Goal: Transaction & Acquisition: Obtain resource

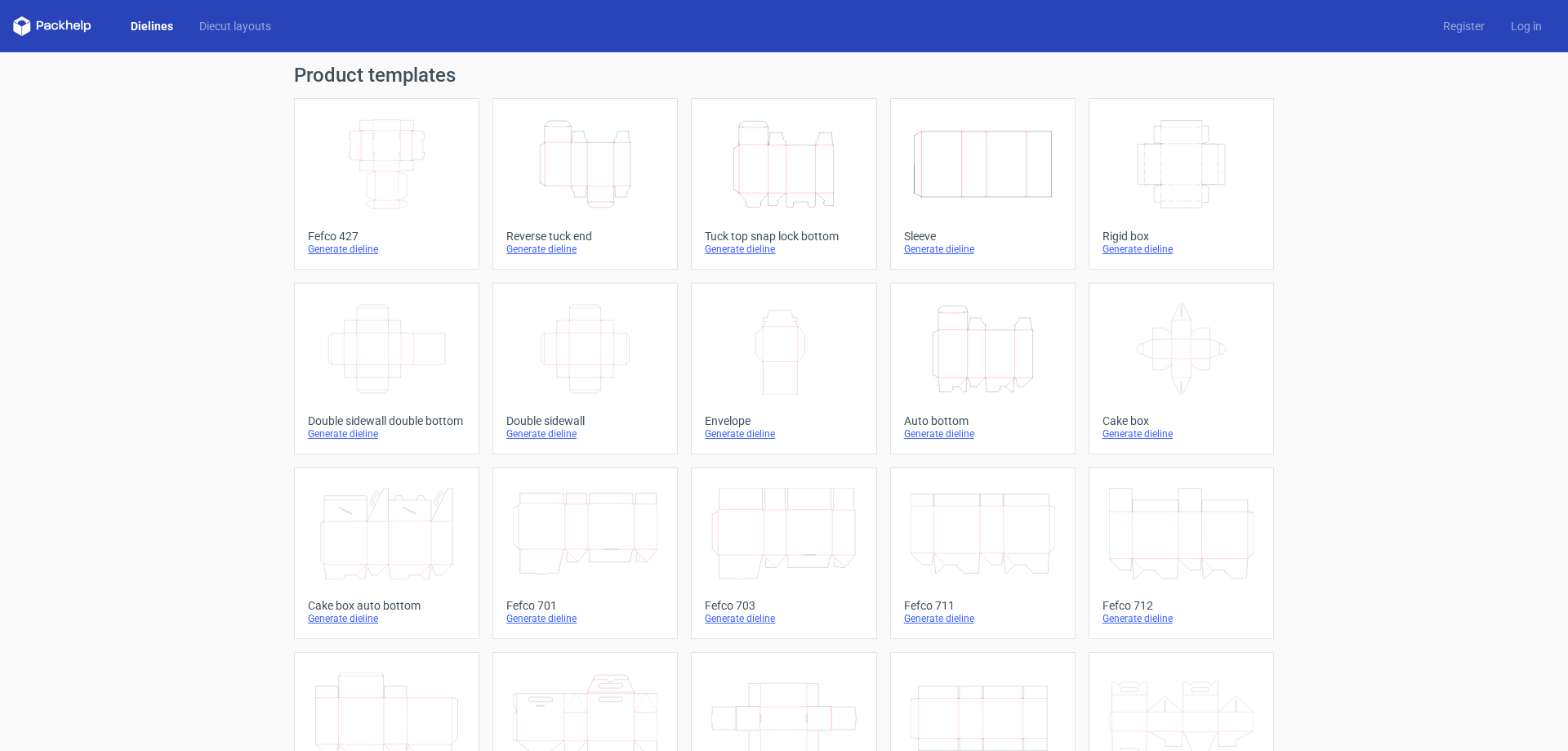
click at [350, 189] on icon "Width Depth Height" at bounding box center [386, 165] width 145 height 92
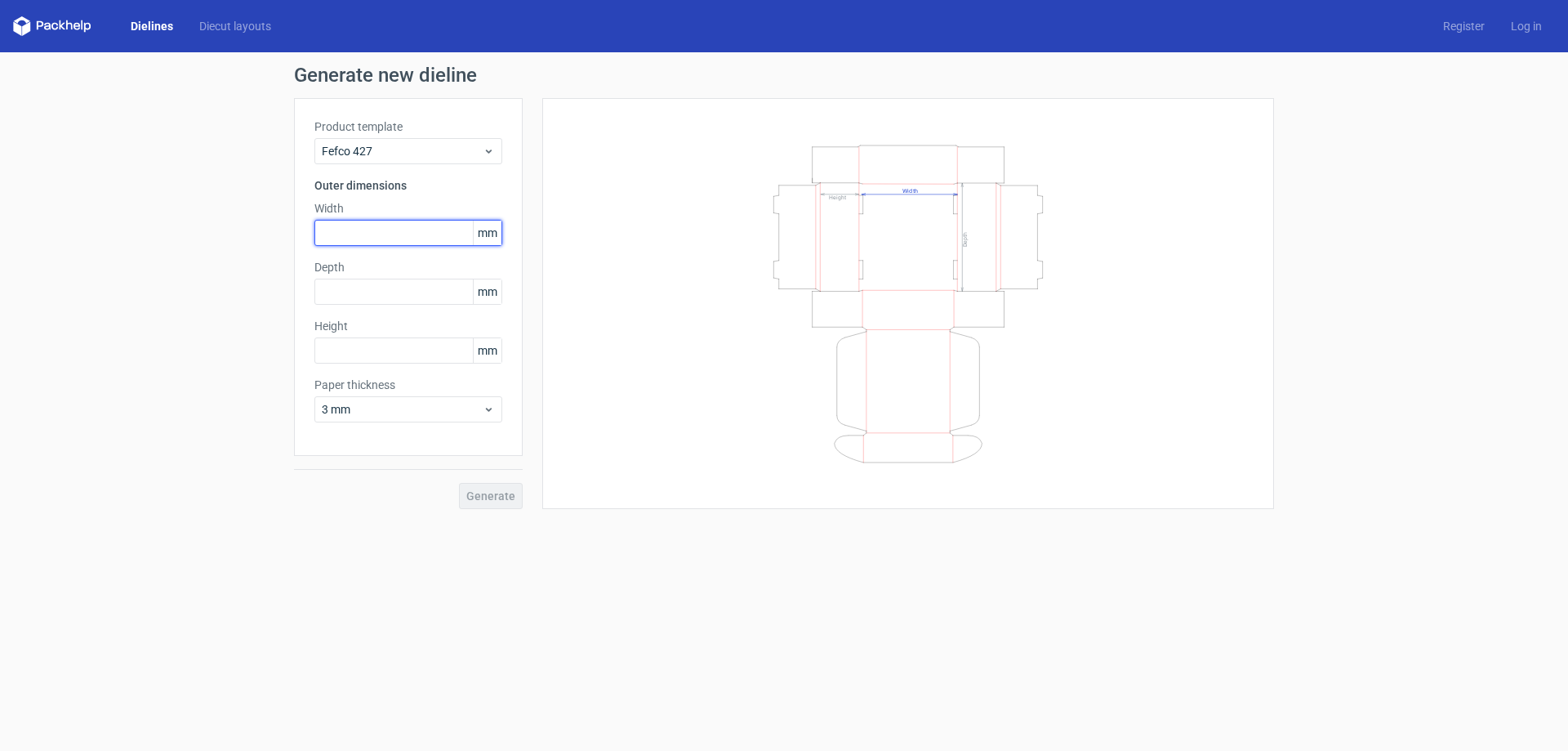
click at [358, 234] on input "text" at bounding box center [408, 233] width 188 height 26
type input "300"
click at [439, 280] on input "text" at bounding box center [408, 292] width 188 height 26
type input "270"
click at [434, 348] on input "text" at bounding box center [408, 351] width 188 height 26
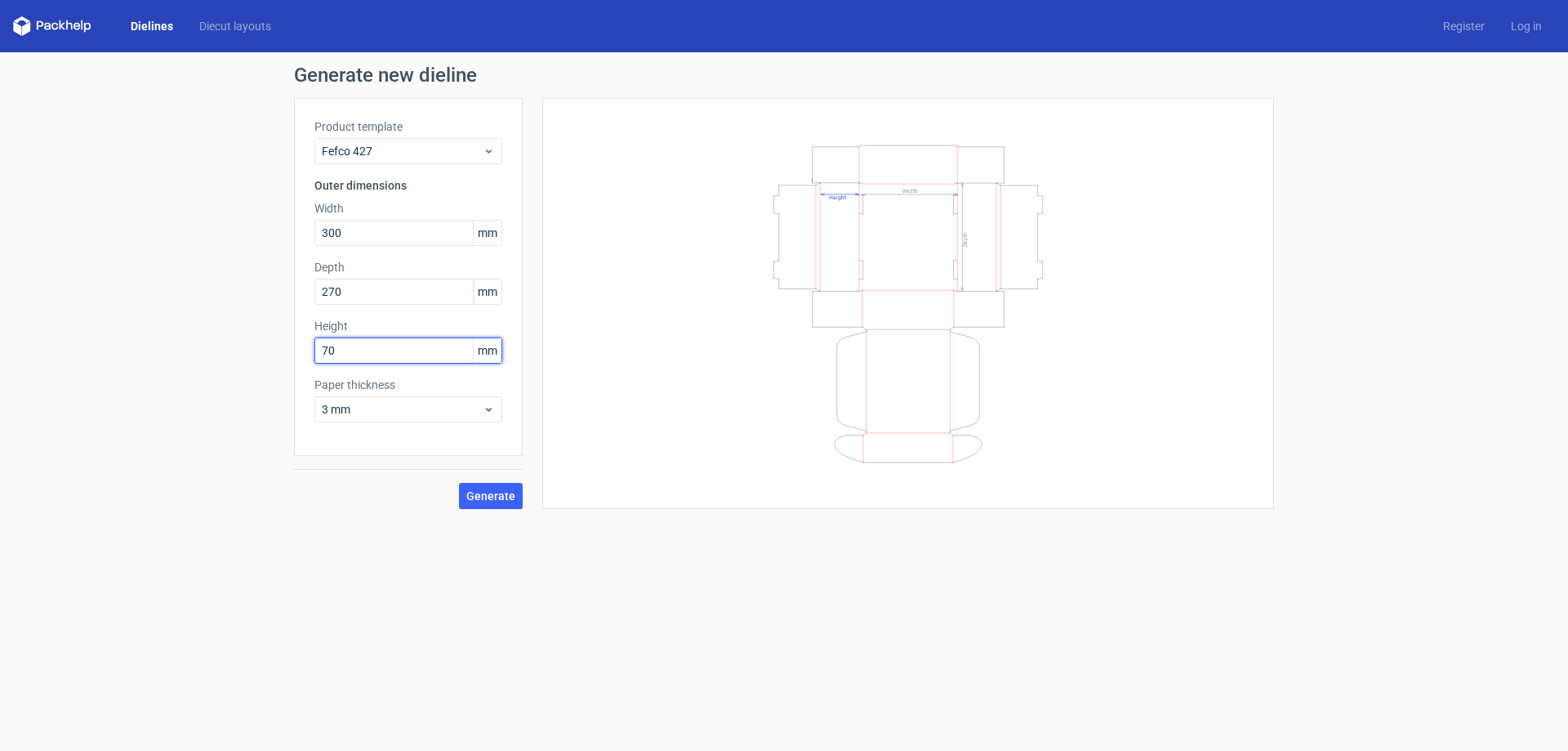
type input "70"
click at [459, 482] on button "Generate" at bounding box center [491, 495] width 64 height 26
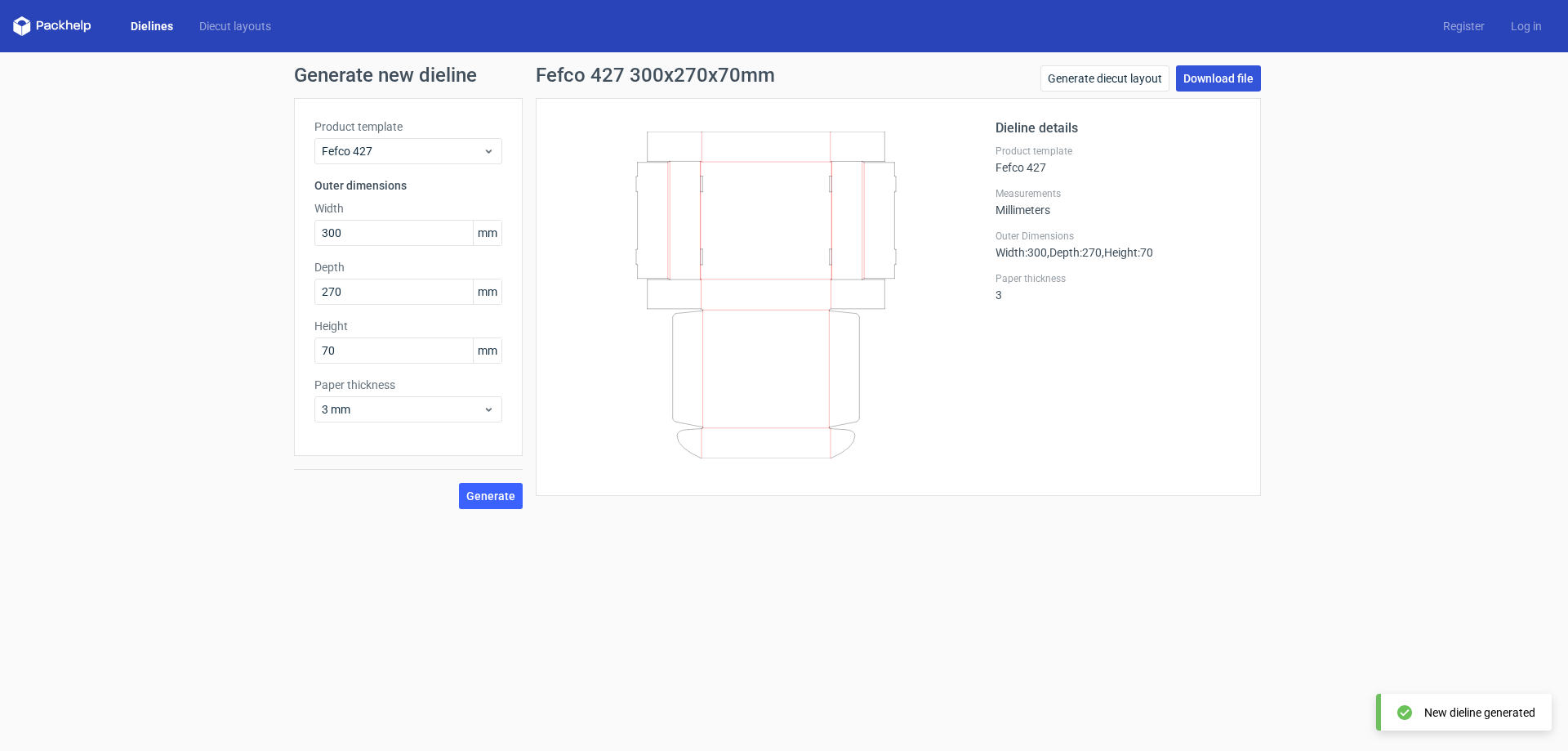
click at [1210, 75] on link "Download file" at bounding box center [1218, 78] width 85 height 26
drag, startPoint x: 71, startPoint y: 29, endPoint x: 88, endPoint y: 60, distance: 35.4
click at [71, 29] on icon at bounding box center [69, 25] width 7 height 10
click at [37, 27] on icon at bounding box center [40, 26] width 7 height 9
click at [165, 33] on link "Dielines" at bounding box center [152, 26] width 68 height 16
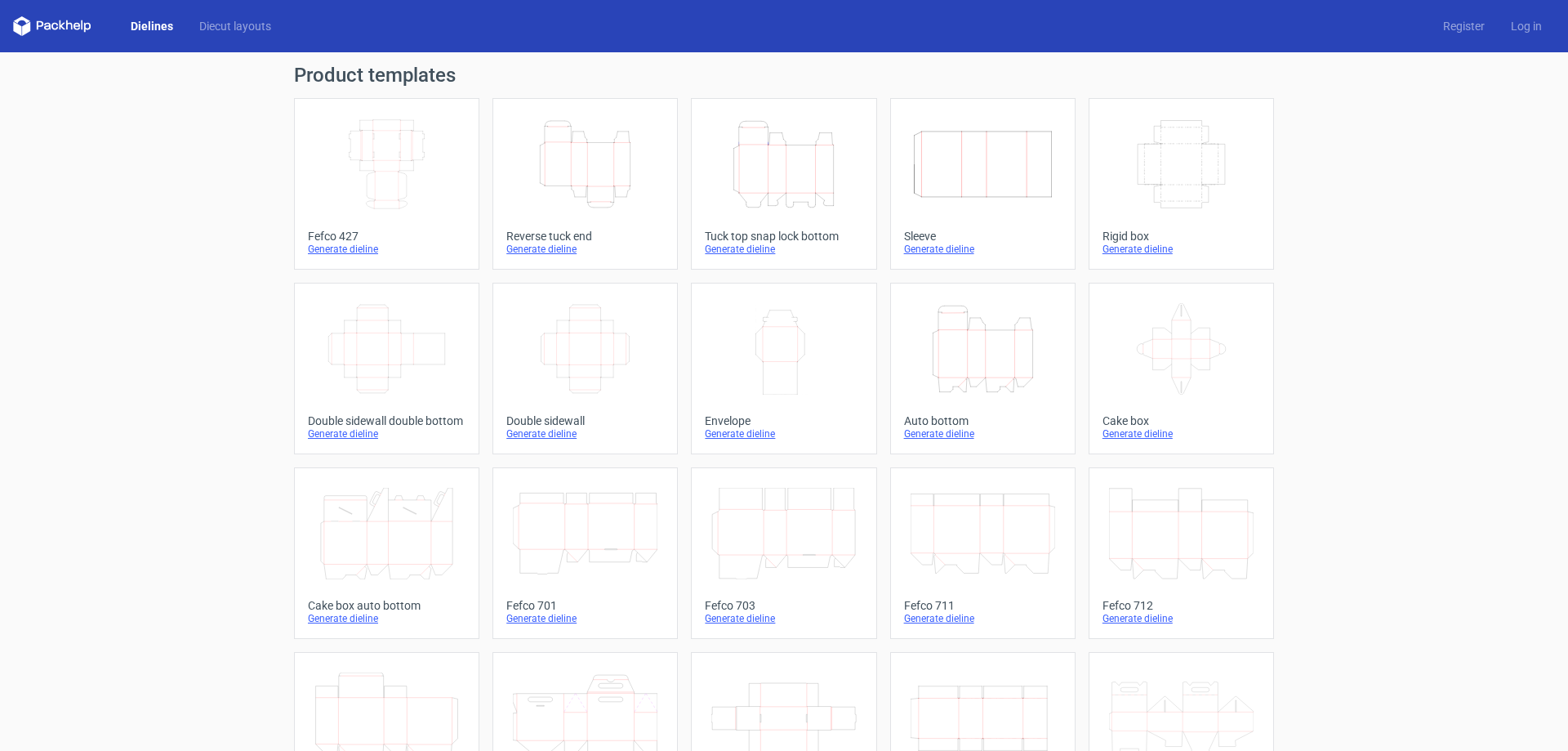
click at [598, 210] on div "Height Depth Width" at bounding box center [585, 164] width 158 height 105
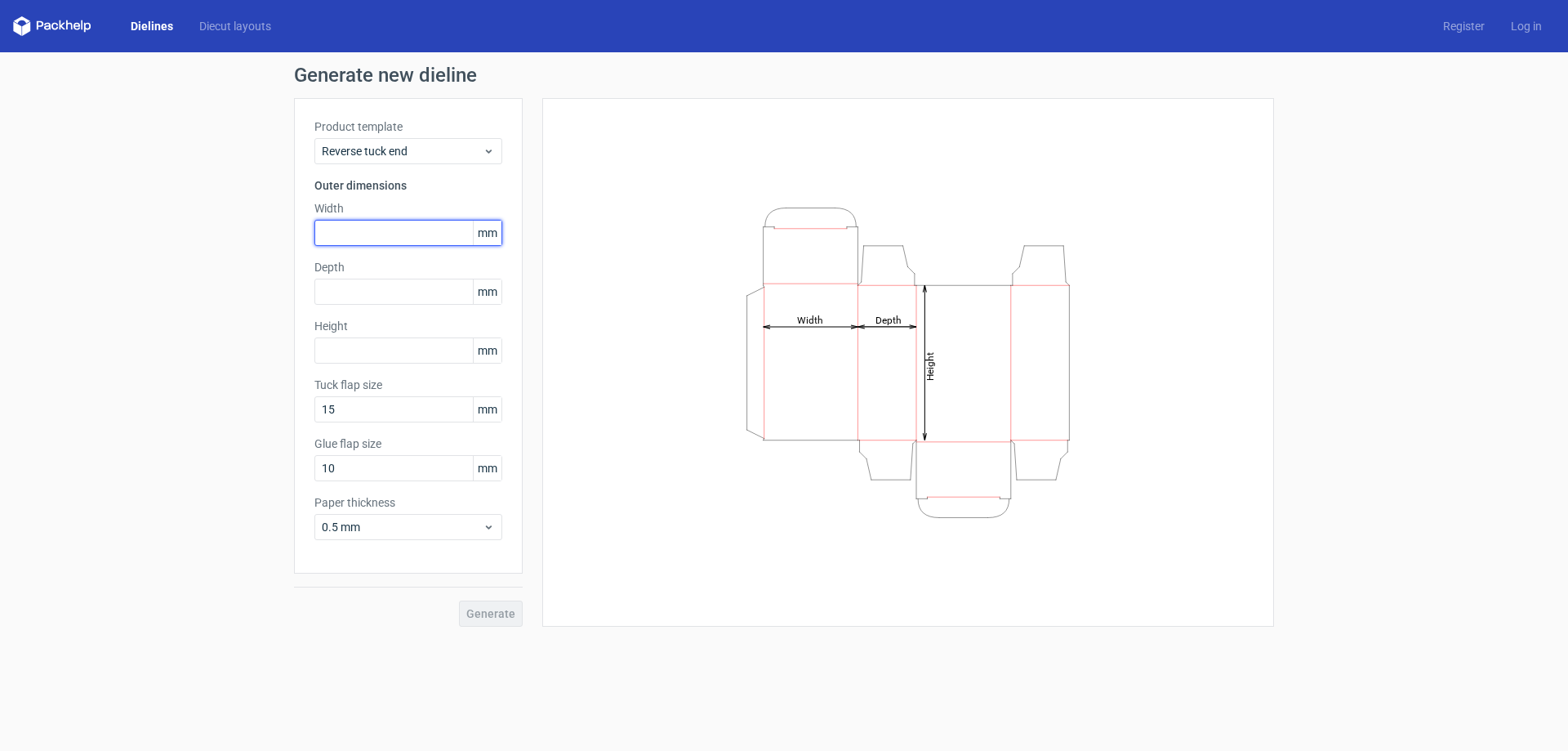
click at [370, 242] on input "text" at bounding box center [408, 233] width 188 height 26
type input "50"
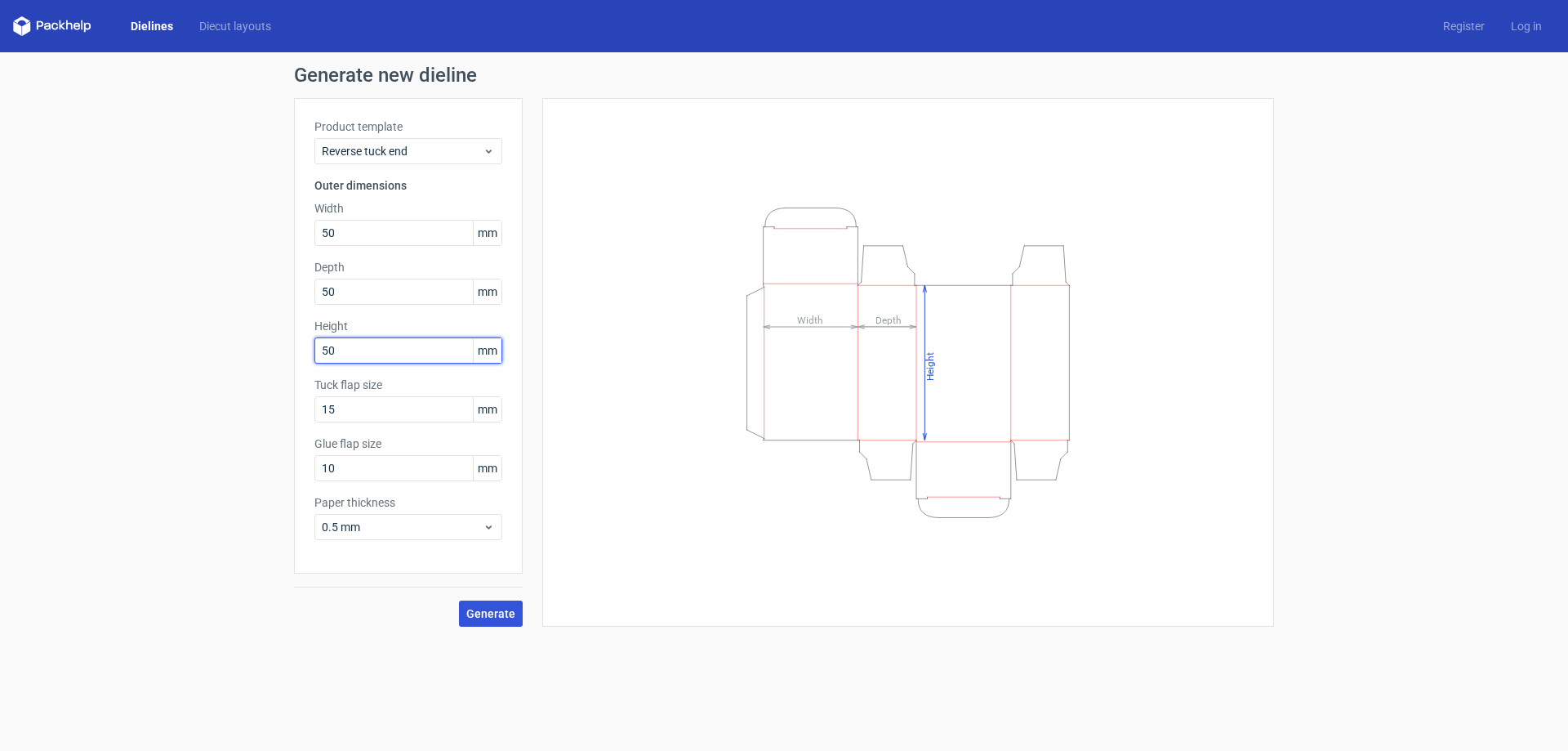
type input "50"
click at [474, 615] on span "Generate" at bounding box center [491, 613] width 49 height 11
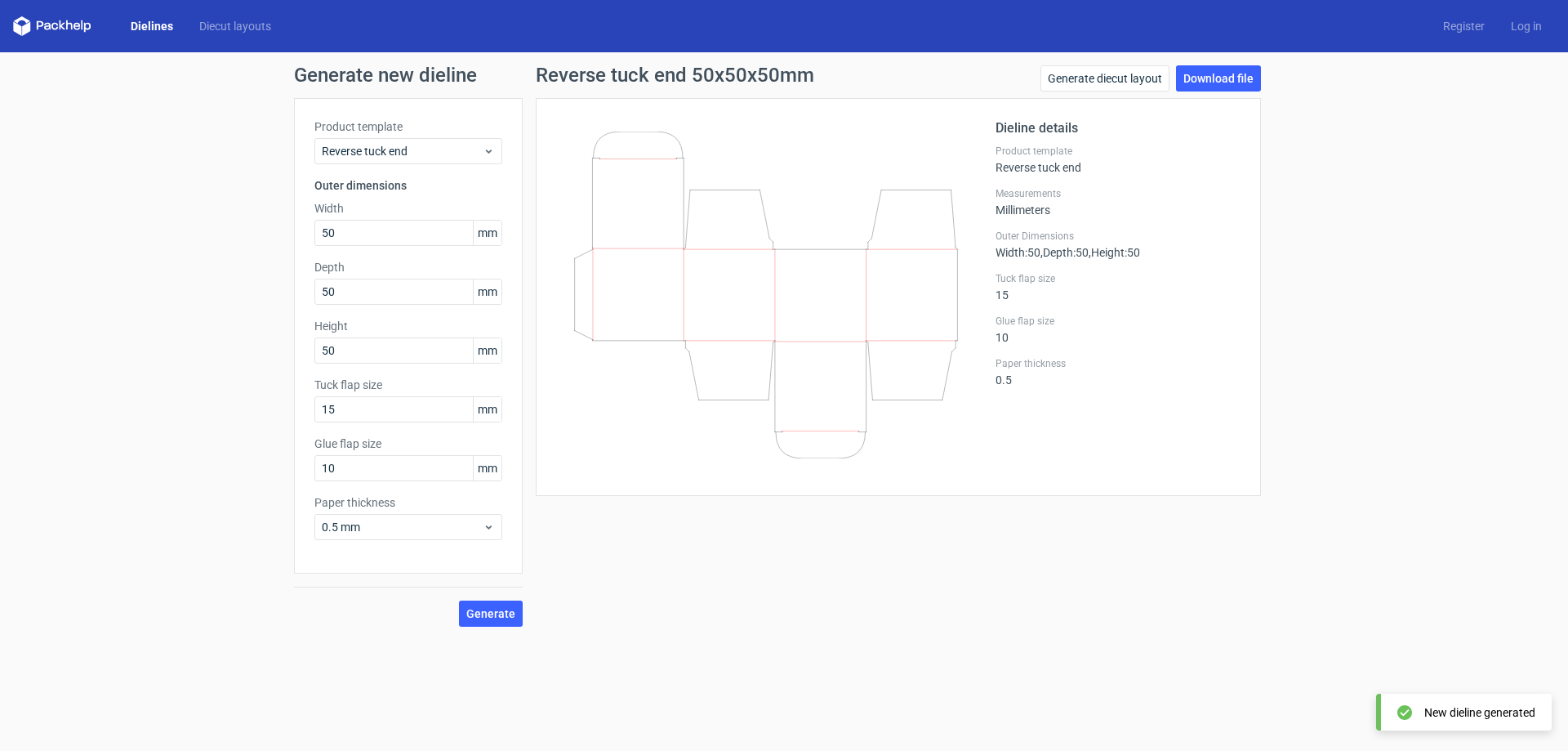
click at [1220, 60] on div "Generate new dieline Product template Reverse tuck end Outer dimensions Width 5…" at bounding box center [784, 346] width 1568 height 587
click at [1220, 71] on link "Download file" at bounding box center [1218, 78] width 85 height 26
